Goal: Obtain resource: Obtain resource

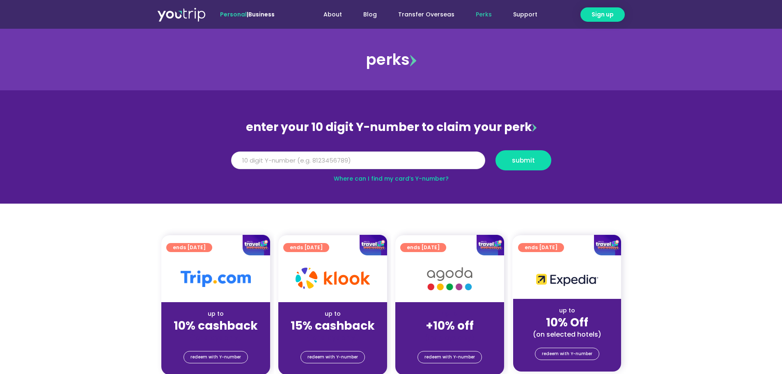
click at [251, 161] on input "Y Number" at bounding box center [358, 161] width 254 height 18
type input "8137501880"
click at [522, 161] on span "submit" at bounding box center [523, 160] width 23 height 6
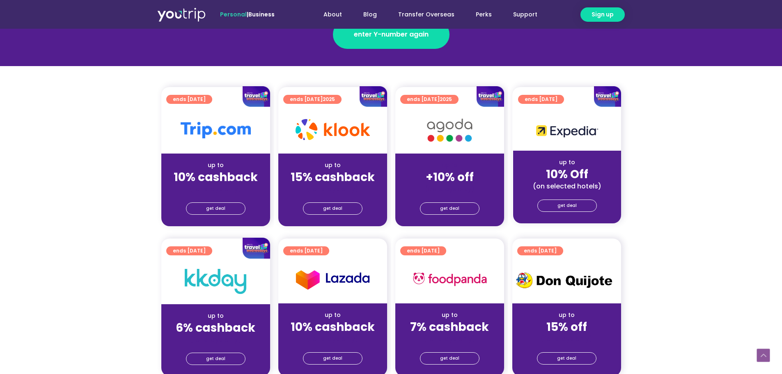
scroll to position [164, 0]
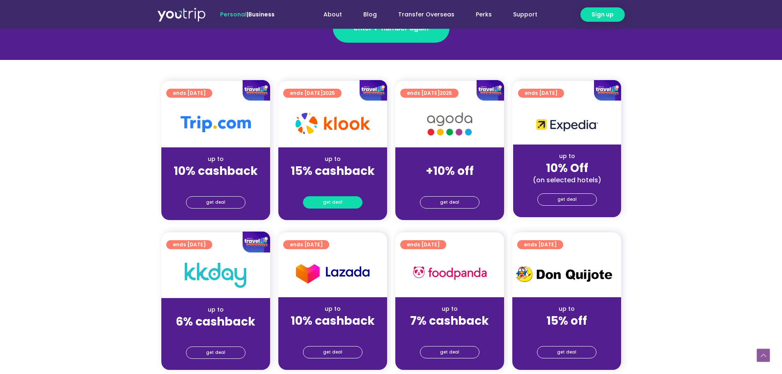
click at [331, 203] on span "get deal" at bounding box center [332, 203] width 19 height 12
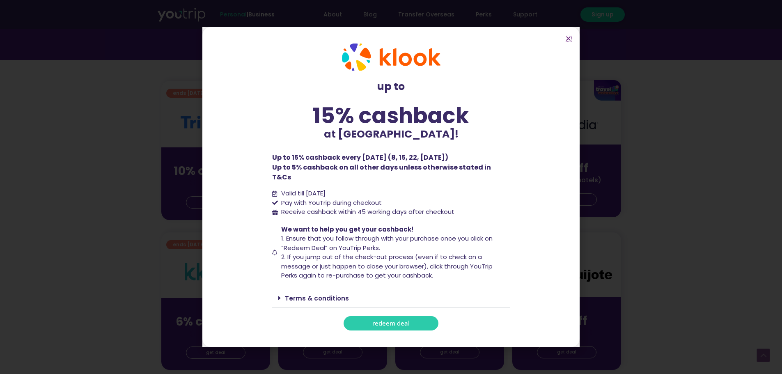
scroll to position [205, 0]
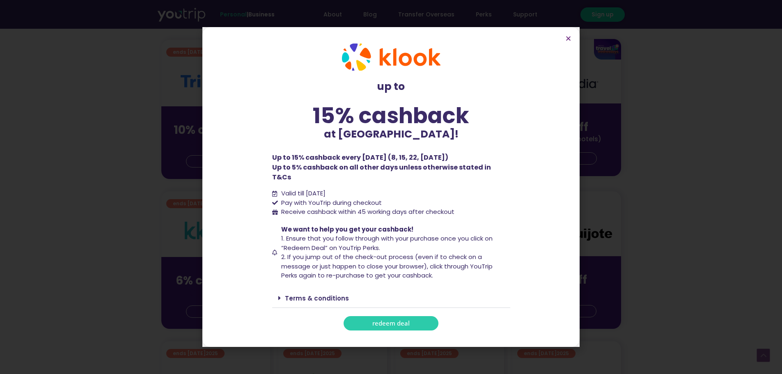
click at [394, 320] on span "redeem deal" at bounding box center [391, 323] width 37 height 6
